Goal: Task Accomplishment & Management: Manage account settings

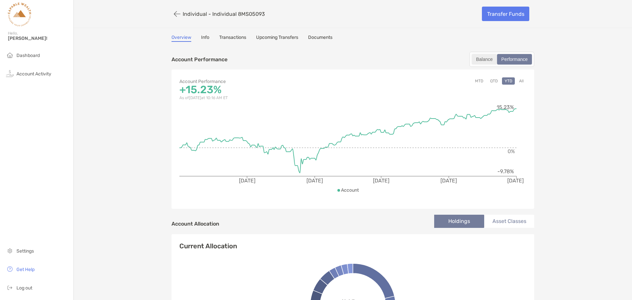
click at [483, 59] on div "Balance" at bounding box center [484, 59] width 24 height 9
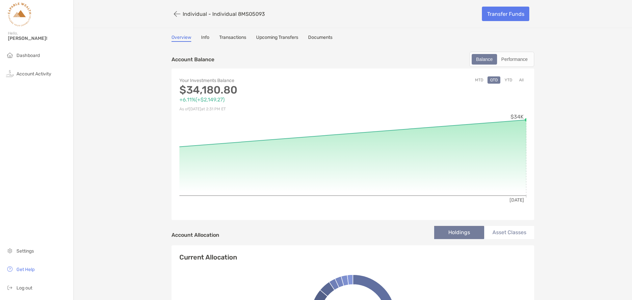
click at [506, 81] on button "YTD" at bounding box center [508, 79] width 13 height 7
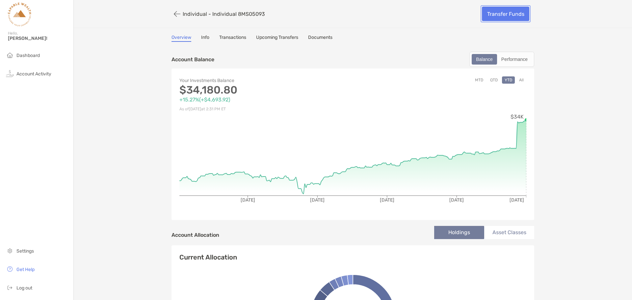
click at [504, 14] on link "Transfer Funds" at bounding box center [505, 14] width 47 height 14
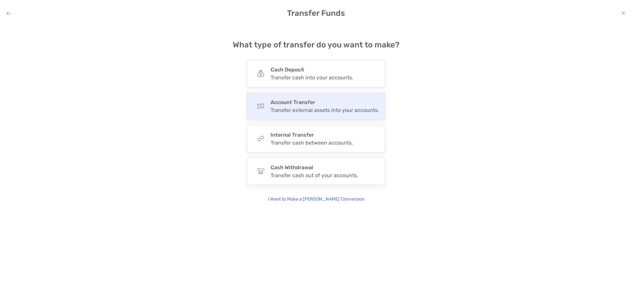
click at [308, 106] on div "Account Transfer Transfer external assets into your accounts." at bounding box center [324, 106] width 108 height 14
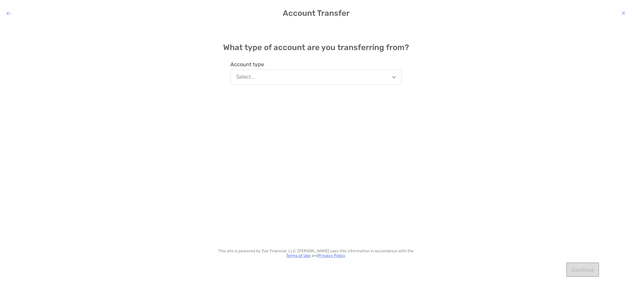
click at [311, 81] on button "Select..." at bounding box center [315, 76] width 171 height 15
click at [507, 102] on div "What type of account are you transferring from? Account type Select... This sit…" at bounding box center [316, 157] width 632 height 266
click at [12, 16] on h4 "Account Transfer" at bounding box center [316, 13] width 632 height 9
click at [11, 13] on h4 "Account Transfer" at bounding box center [316, 13] width 632 height 9
click at [7, 13] on icon "modal" at bounding box center [9, 13] width 5 height 5
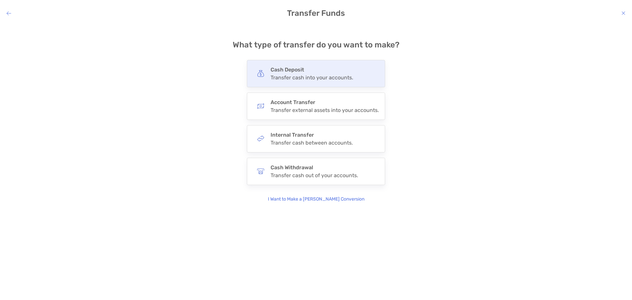
click at [318, 67] on h4 "Cash Deposit" at bounding box center [311, 69] width 83 height 6
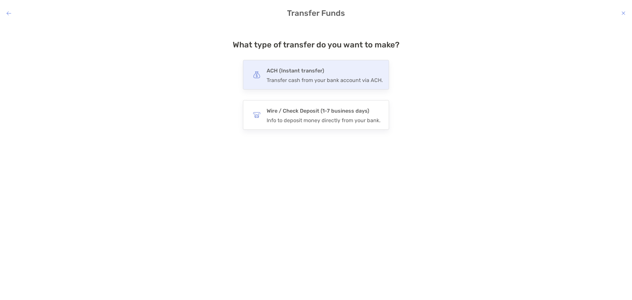
click at [301, 85] on div "ACH (Instant transfer) Transfer cash from your bank account via ACH." at bounding box center [316, 75] width 146 height 30
click at [0, 0] on input "***" at bounding box center [0, 0] width 0 height 0
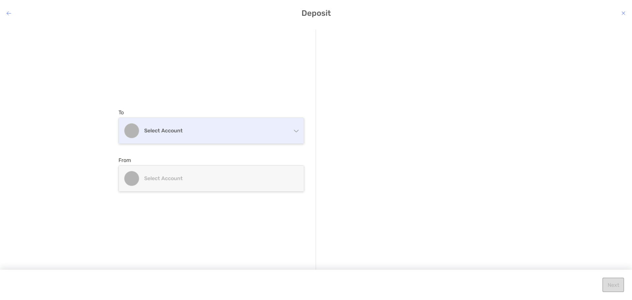
click at [249, 128] on div "To Select account Individual Individual 8MS05093 - Stephen Sullivan Traditional…" at bounding box center [211, 126] width 186 height 35
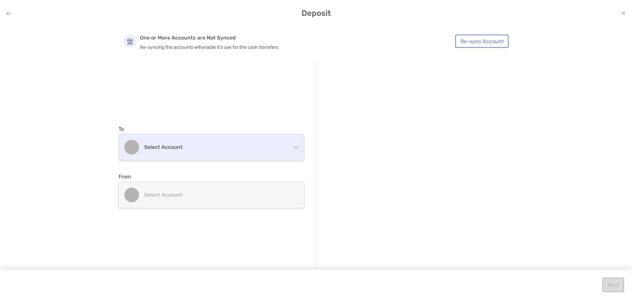
click at [227, 146] on h4 "Select account" at bounding box center [215, 147] width 142 height 6
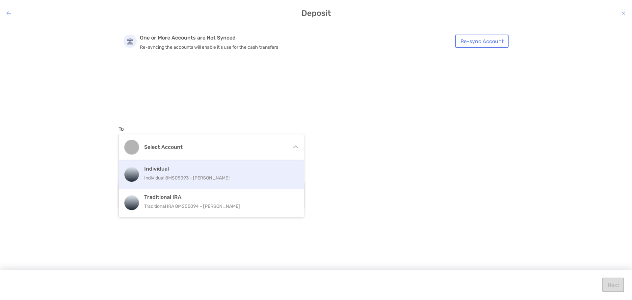
click at [215, 178] on p "Individual 8MS05093 - Stephen Sullivan" at bounding box center [218, 178] width 148 height 8
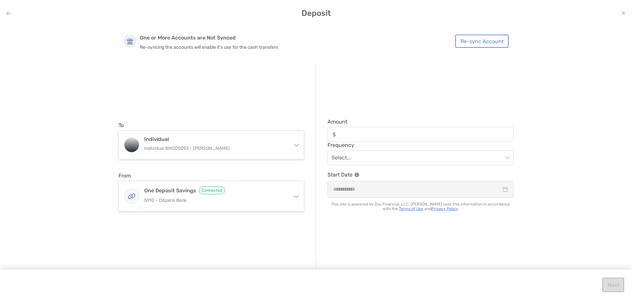
click at [215, 184] on div "One Deposit Savings Connected 5910 - Citizens Bank" at bounding box center [211, 196] width 185 height 30
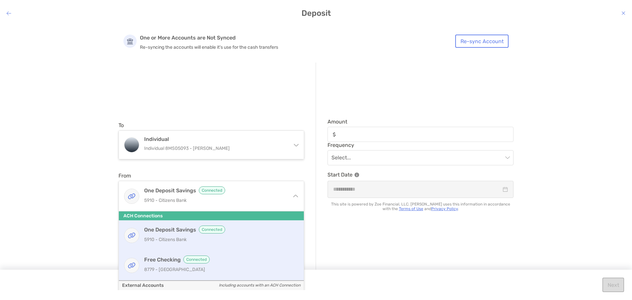
click at [171, 268] on p "8779 - South Shore Bank" at bounding box center [218, 269] width 148 height 8
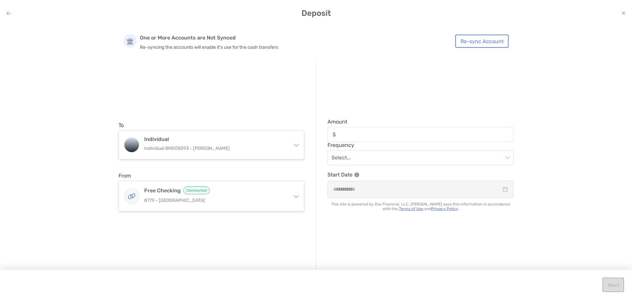
click at [359, 138] on div "modal" at bounding box center [420, 134] width 186 height 15
click at [359, 137] on input "Amount" at bounding box center [426, 135] width 174 height 6
type input "*****"
click at [361, 157] on input "modal" at bounding box center [416, 157] width 171 height 14
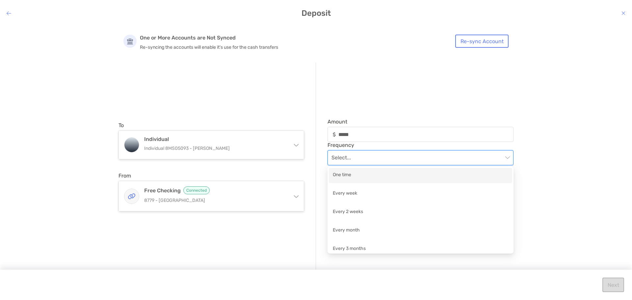
click at [359, 178] on div "One time" at bounding box center [420, 175] width 175 height 8
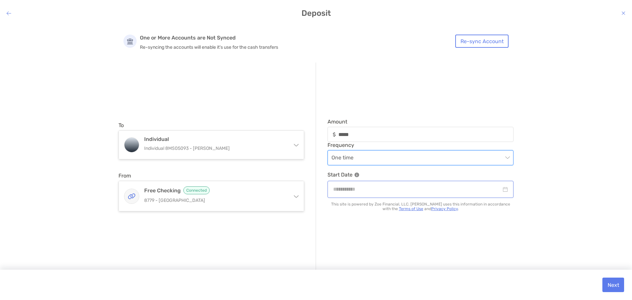
click at [364, 196] on div "modal" at bounding box center [420, 189] width 186 height 17
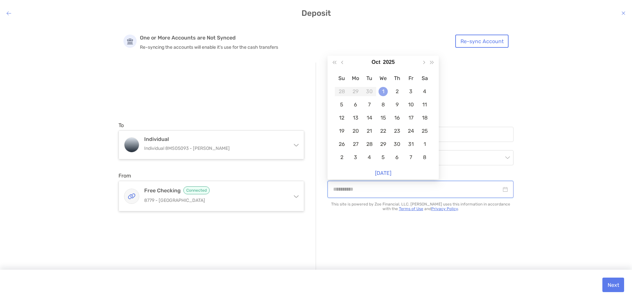
type input "**********"
click at [383, 92] on div "1" at bounding box center [382, 91] width 9 height 9
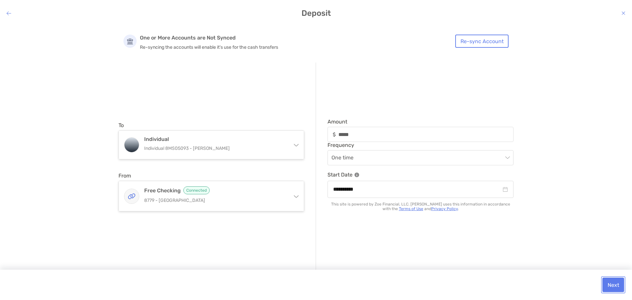
click at [612, 284] on button "Next" at bounding box center [613, 284] width 22 height 14
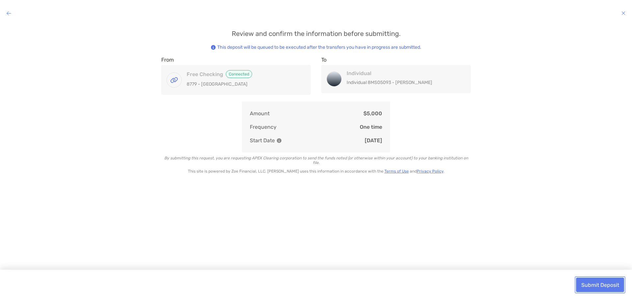
click at [595, 281] on button "Submit Deposit" at bounding box center [600, 284] width 48 height 14
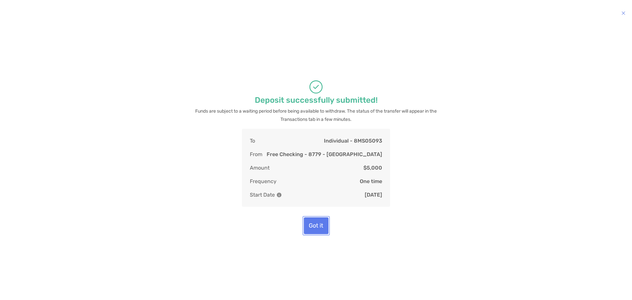
click at [316, 225] on button "Got it" at bounding box center [316, 225] width 25 height 17
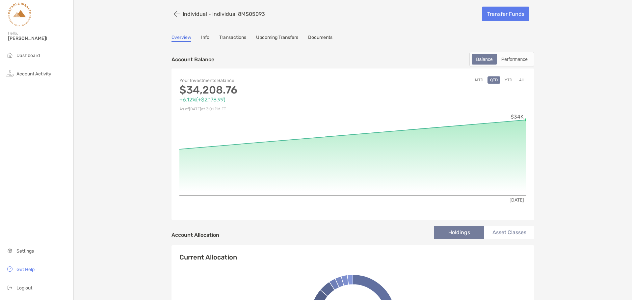
click at [480, 82] on button "MTD" at bounding box center [478, 79] width 13 height 7
click at [491, 80] on button "QTD" at bounding box center [493, 79] width 13 height 7
click at [229, 37] on link "Transactions" at bounding box center [232, 38] width 27 height 7
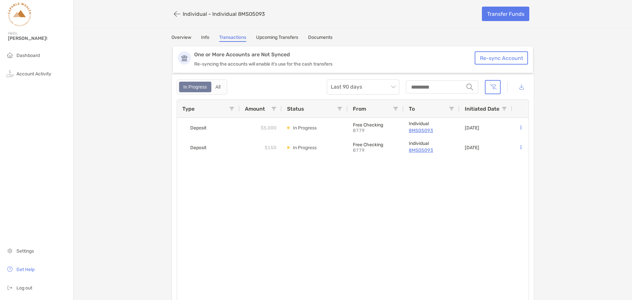
click at [184, 38] on link "Overview" at bounding box center [181, 38] width 20 height 7
